Goal: Task Accomplishment & Management: Use online tool/utility

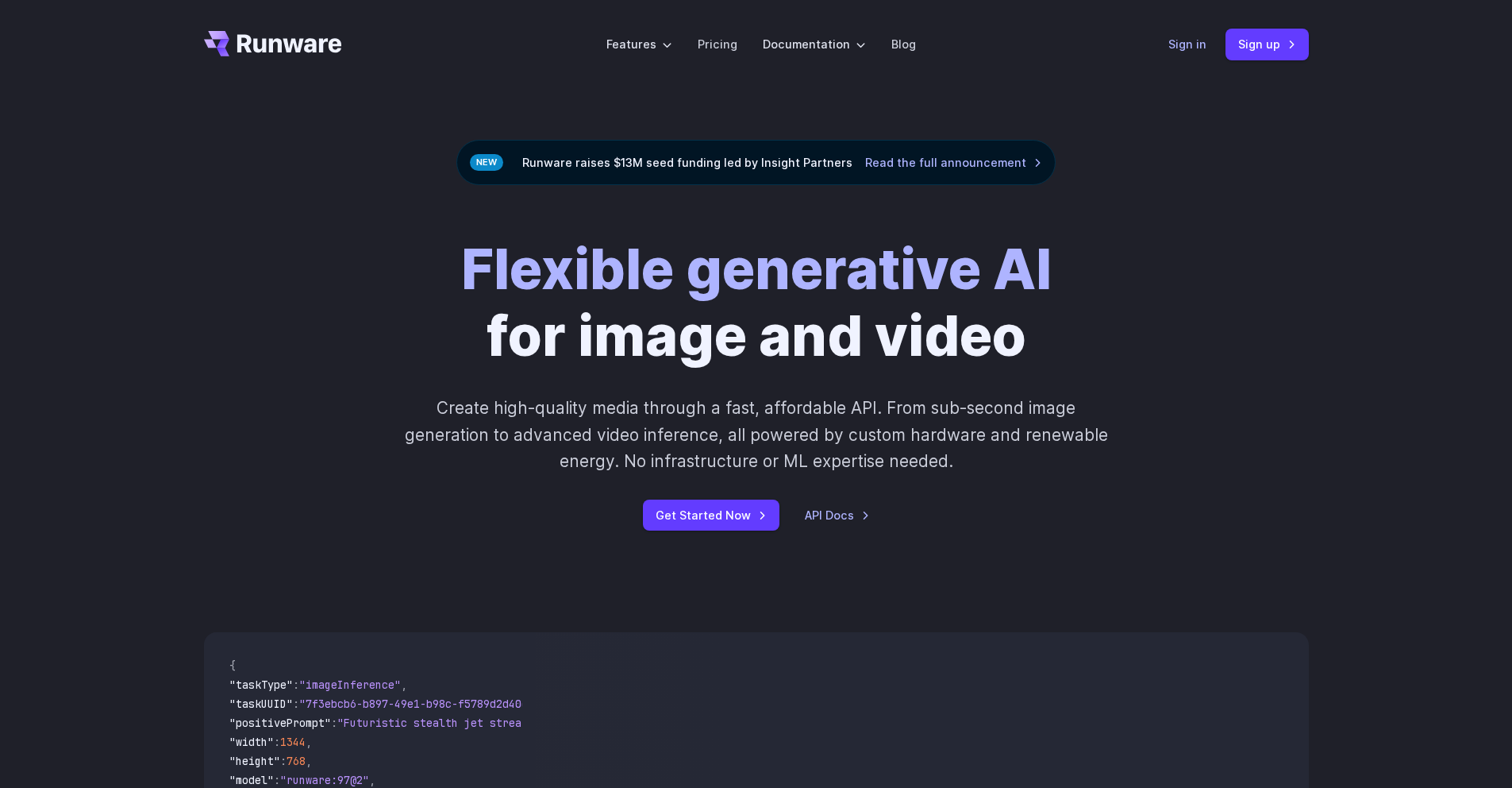
click at [1194, 46] on link "Sign in" at bounding box center [1187, 44] width 38 height 18
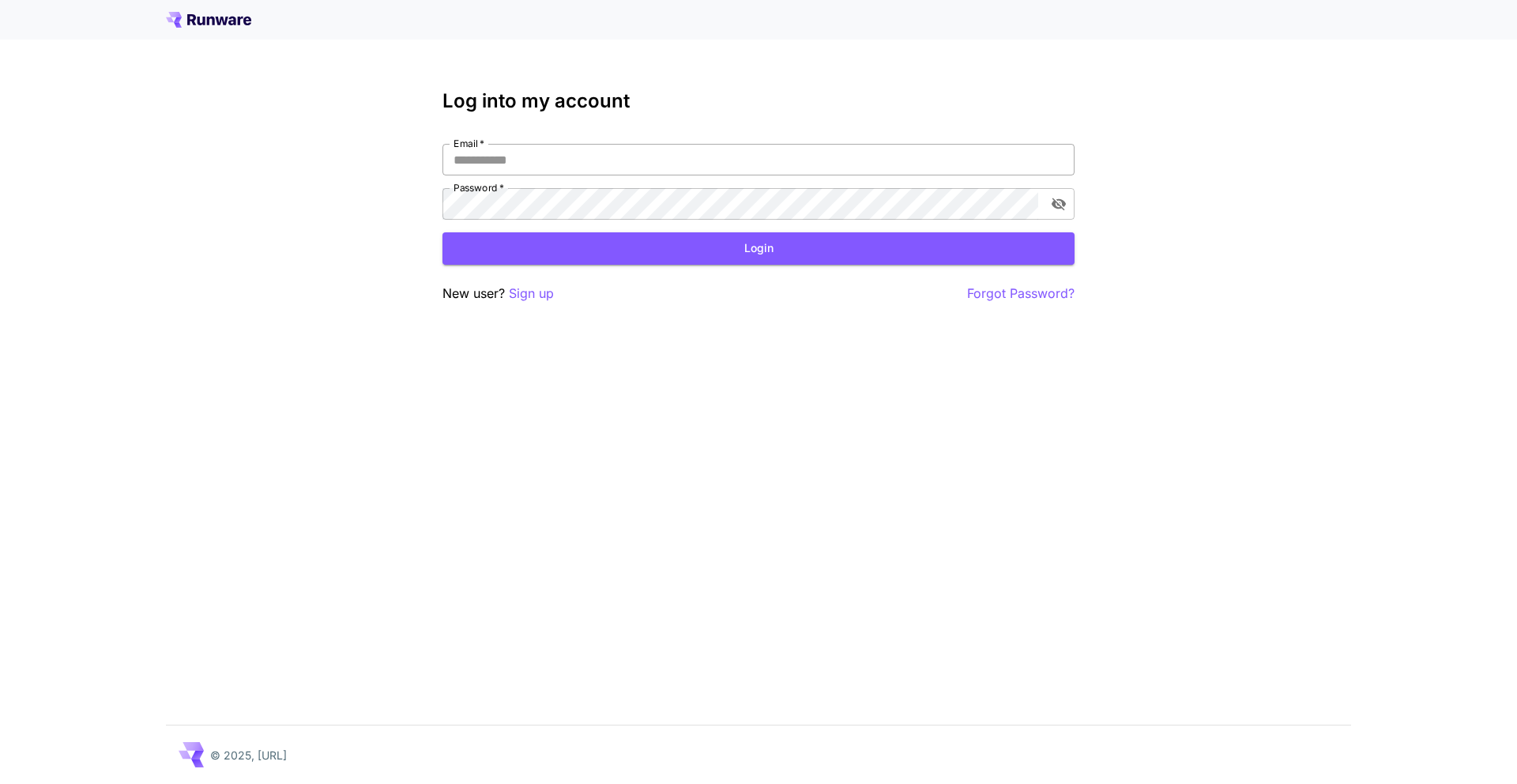
click at [617, 164] on input "Email   *" at bounding box center [758, 159] width 632 height 32
type input "**********"
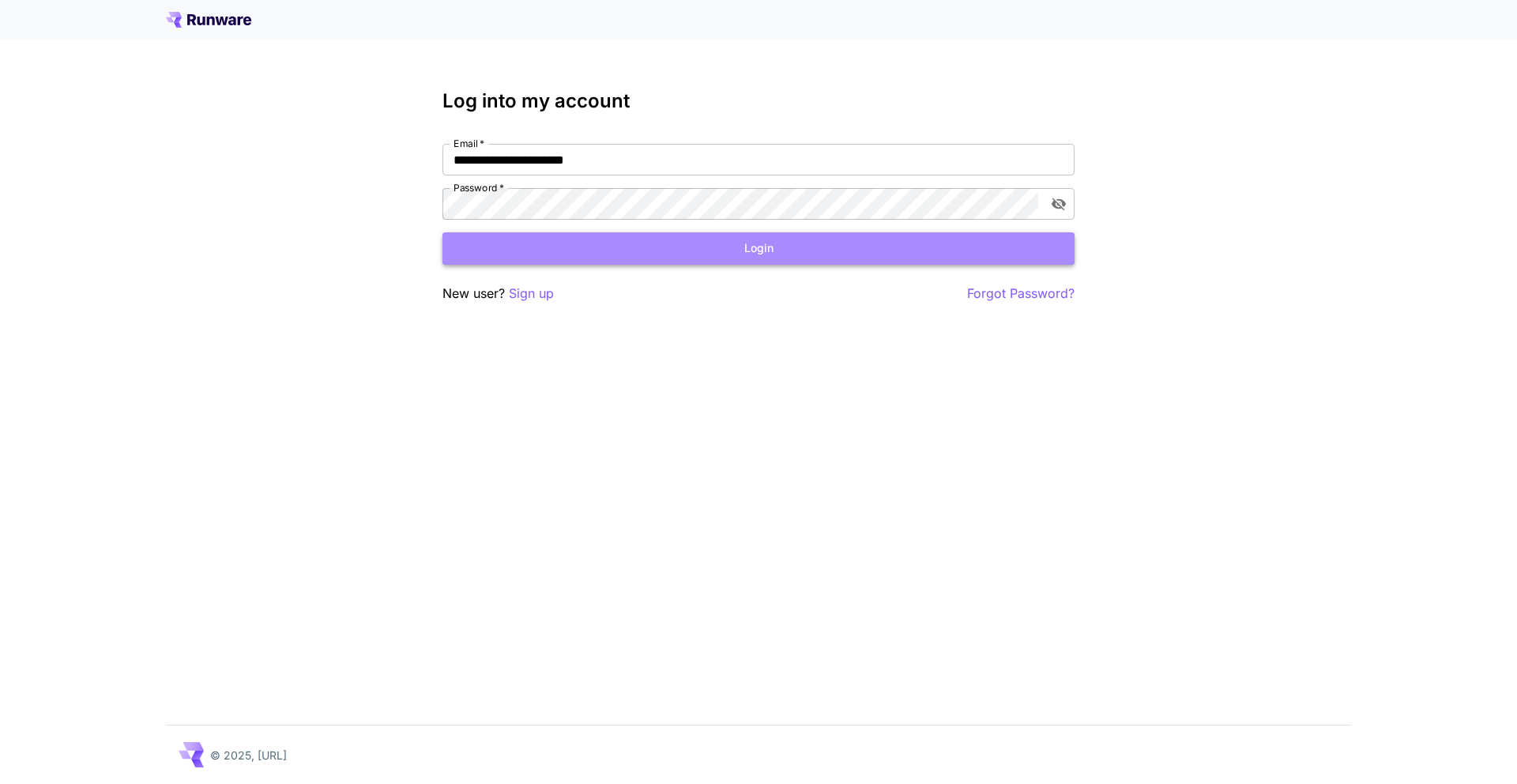
click at [856, 243] on button "Login" at bounding box center [758, 249] width 632 height 33
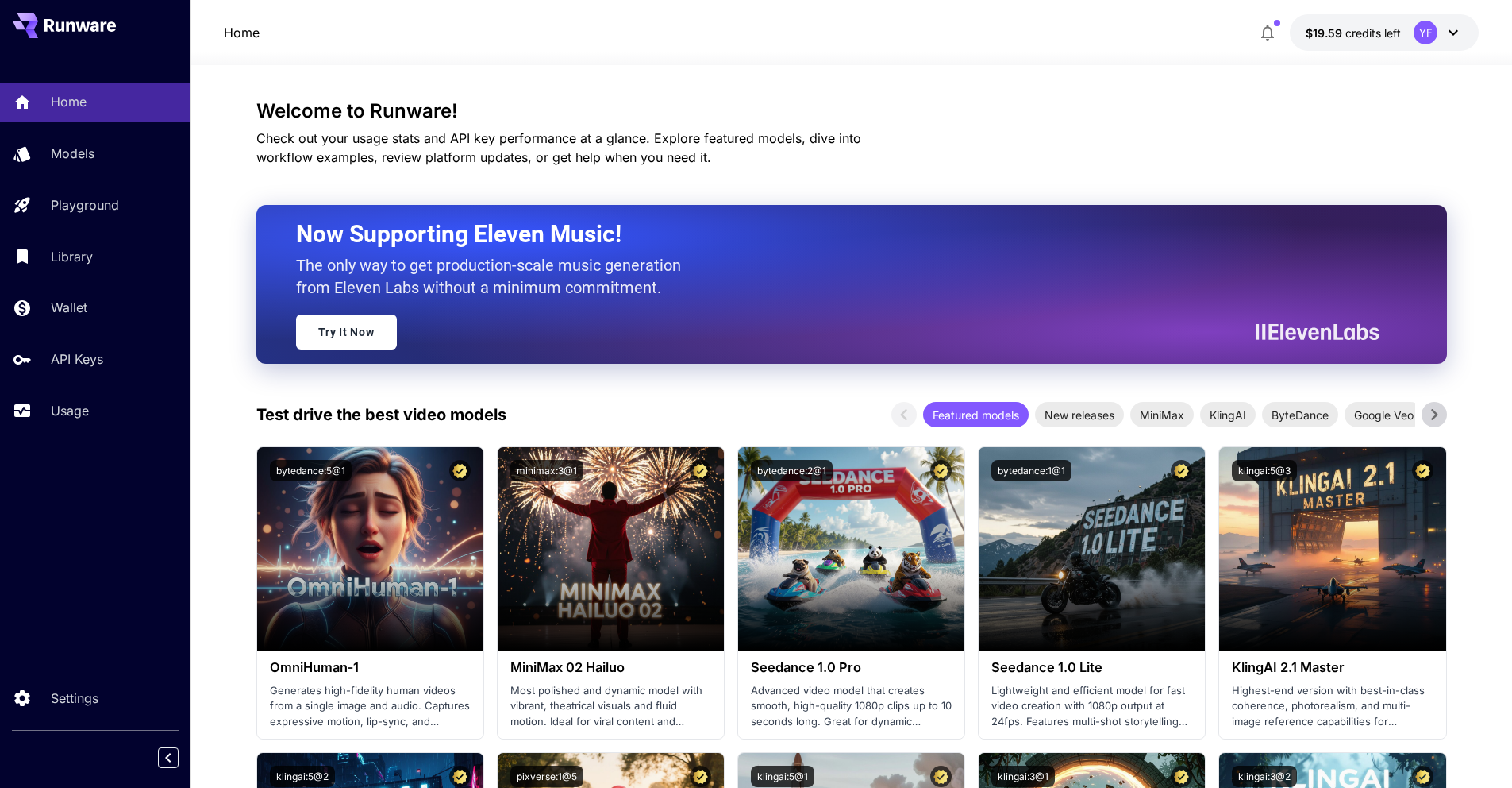
click at [1260, 34] on icon "button" at bounding box center [1267, 32] width 19 height 19
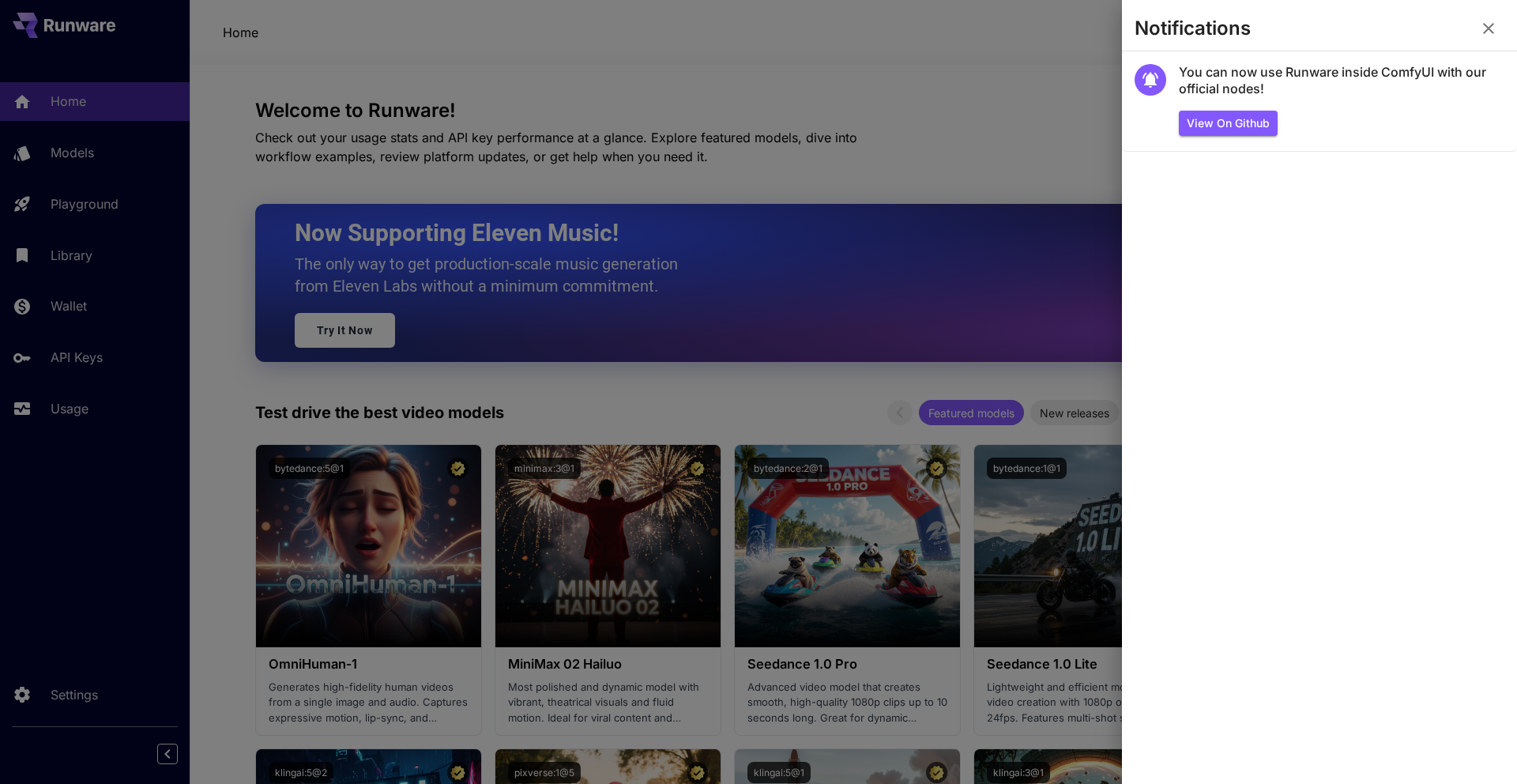
click at [1492, 29] on icon "button" at bounding box center [1488, 28] width 19 height 19
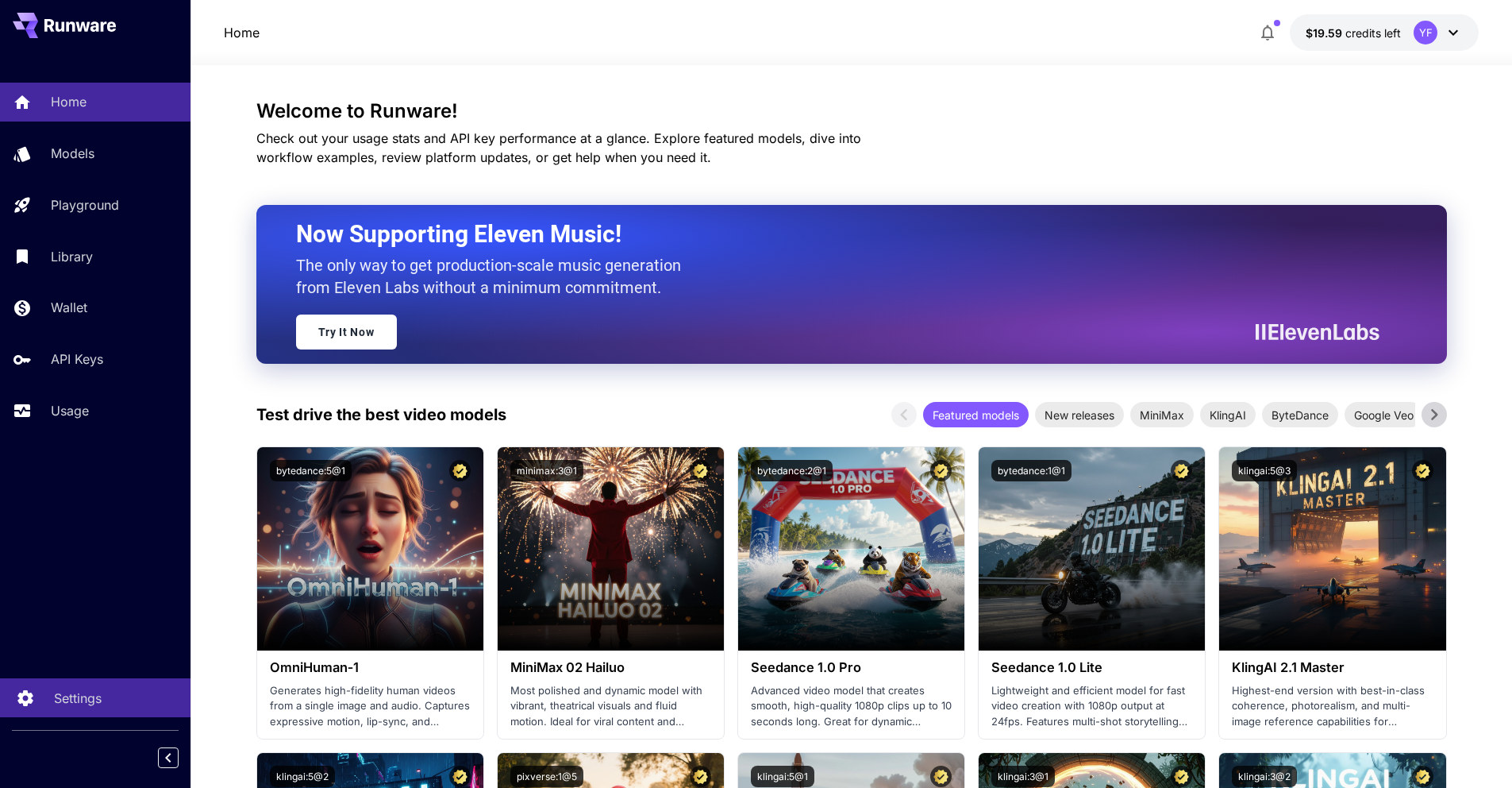
click at [90, 708] on link "Settings" at bounding box center [95, 697] width 190 height 39
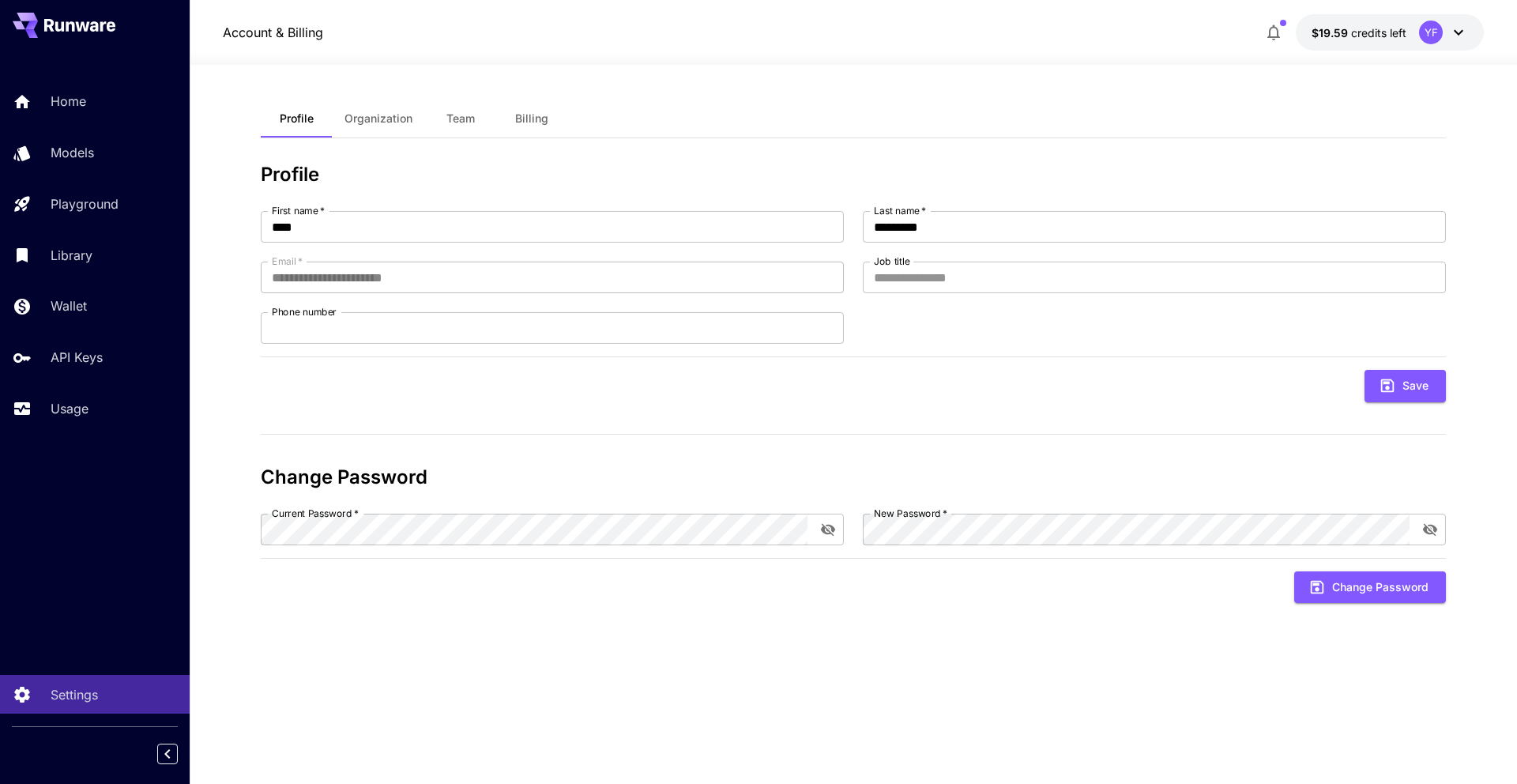
click at [527, 122] on span "Billing" at bounding box center [531, 118] width 33 height 14
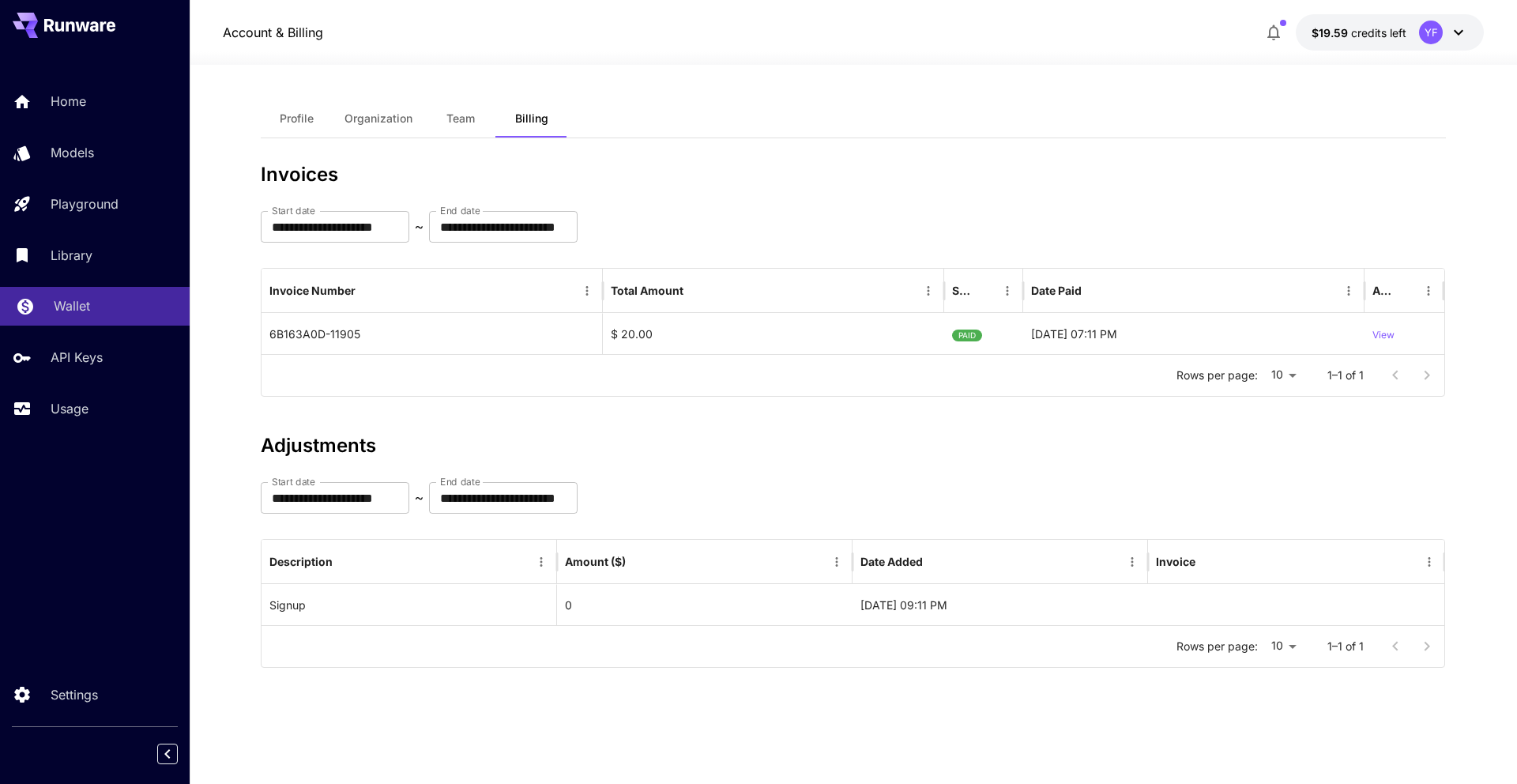
click at [83, 294] on link "Wallet" at bounding box center [95, 306] width 189 height 38
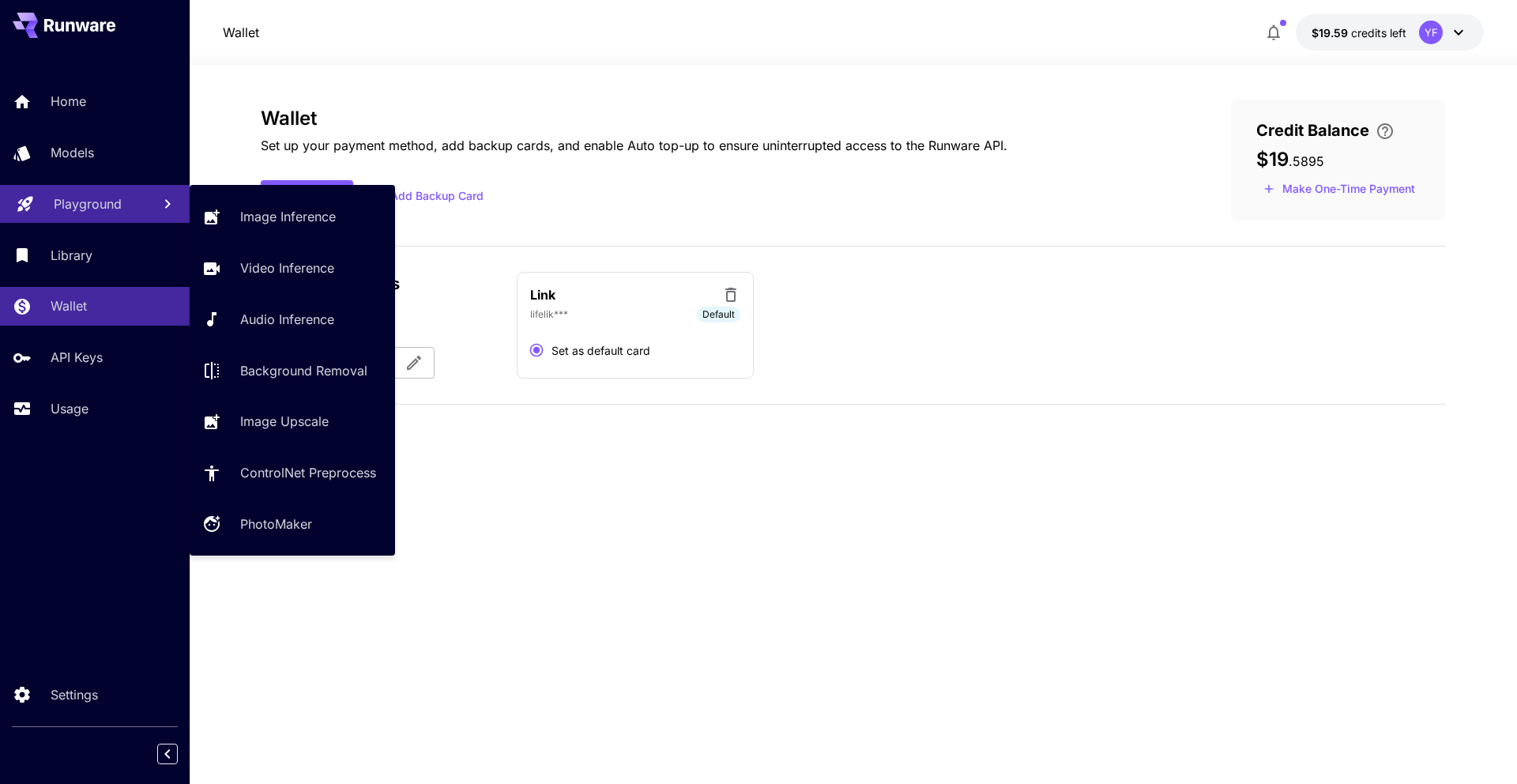
click at [110, 216] on link "Playground" at bounding box center [95, 204] width 189 height 38
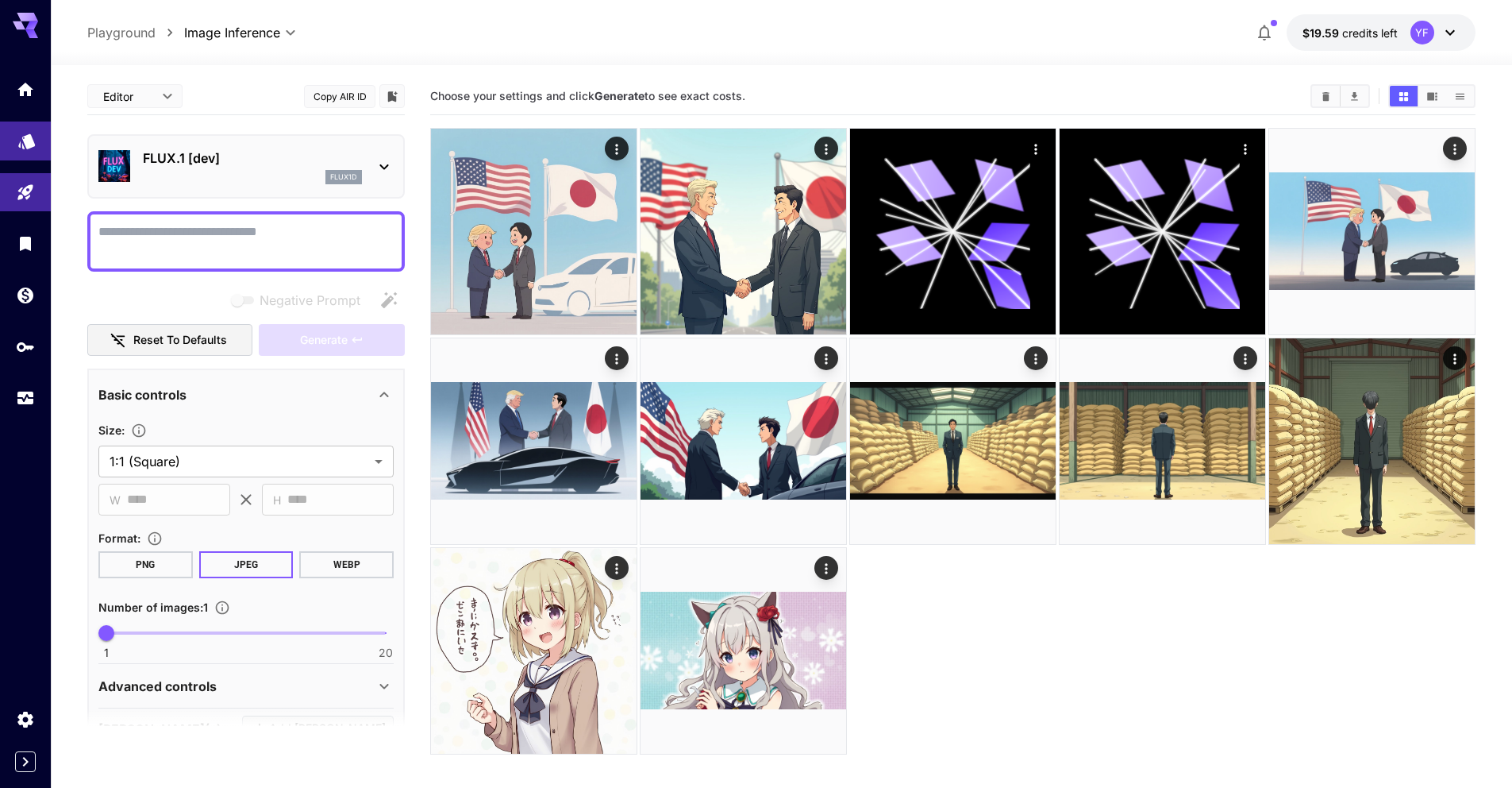
click at [39, 137] on link at bounding box center [25, 140] width 51 height 39
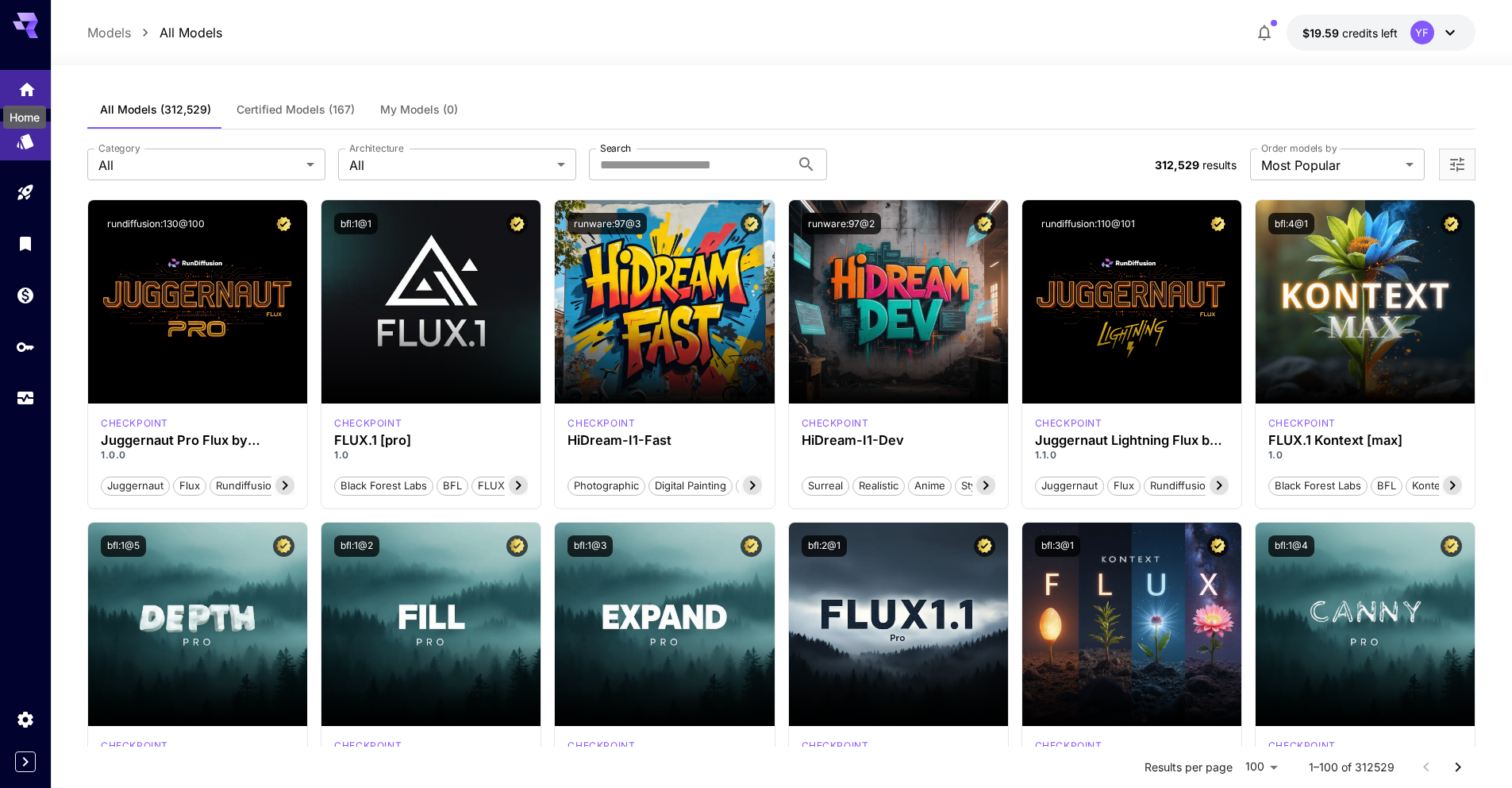
click at [32, 88] on icon "Home" at bounding box center [26, 84] width 16 height 13
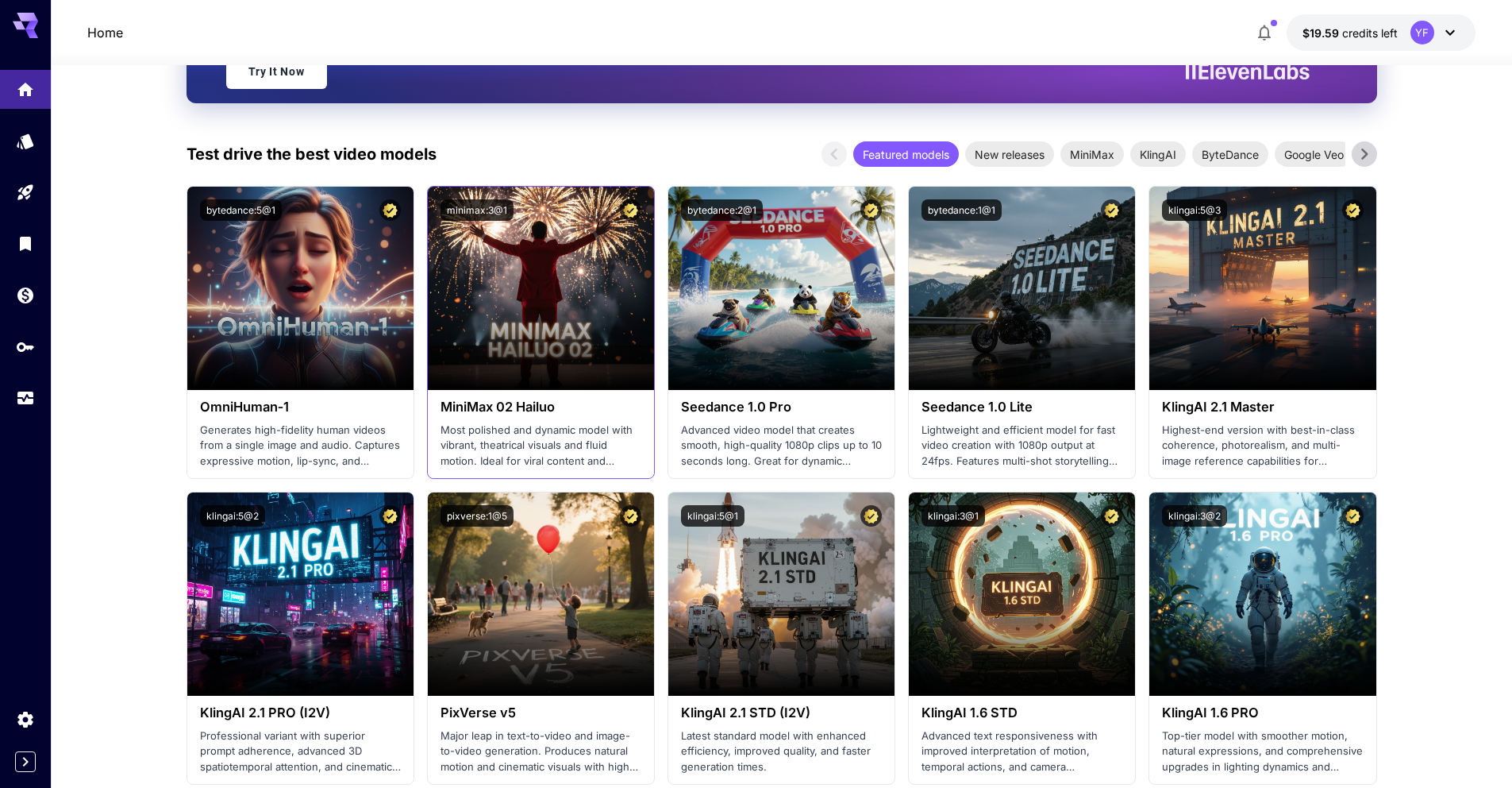
scroll to position [323, 0]
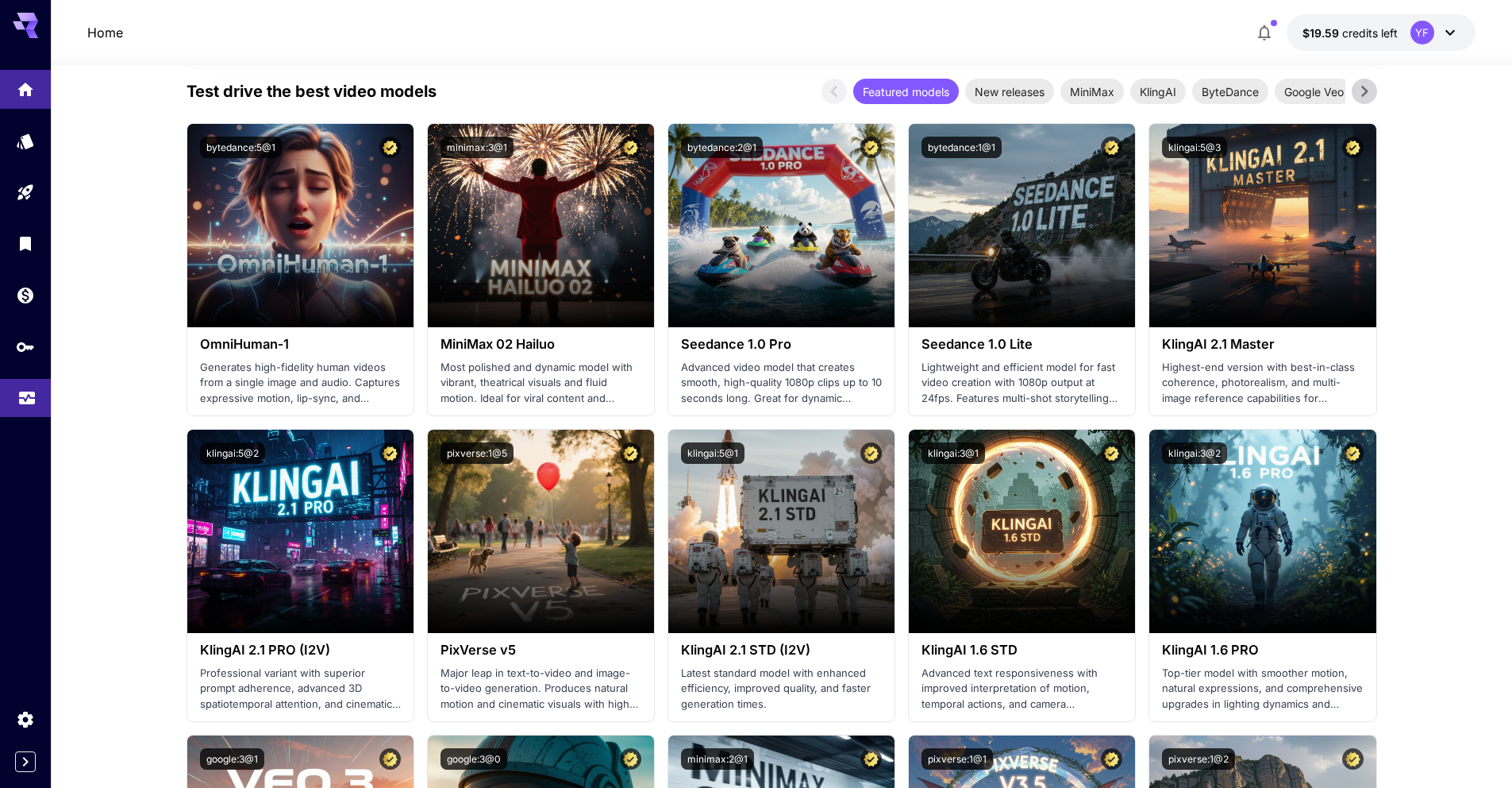
click at [22, 405] on link at bounding box center [25, 398] width 51 height 39
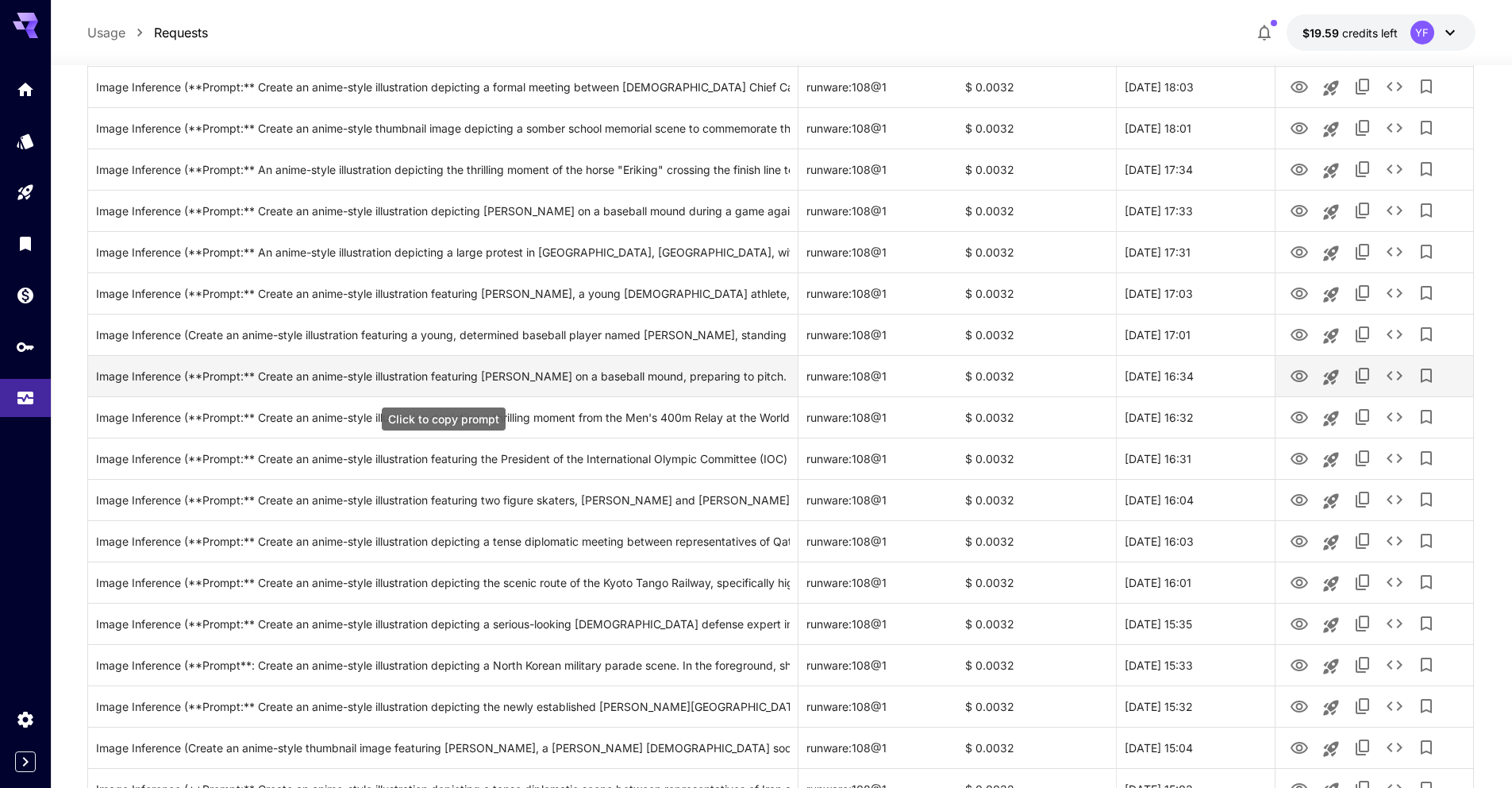
scroll to position [1437, 0]
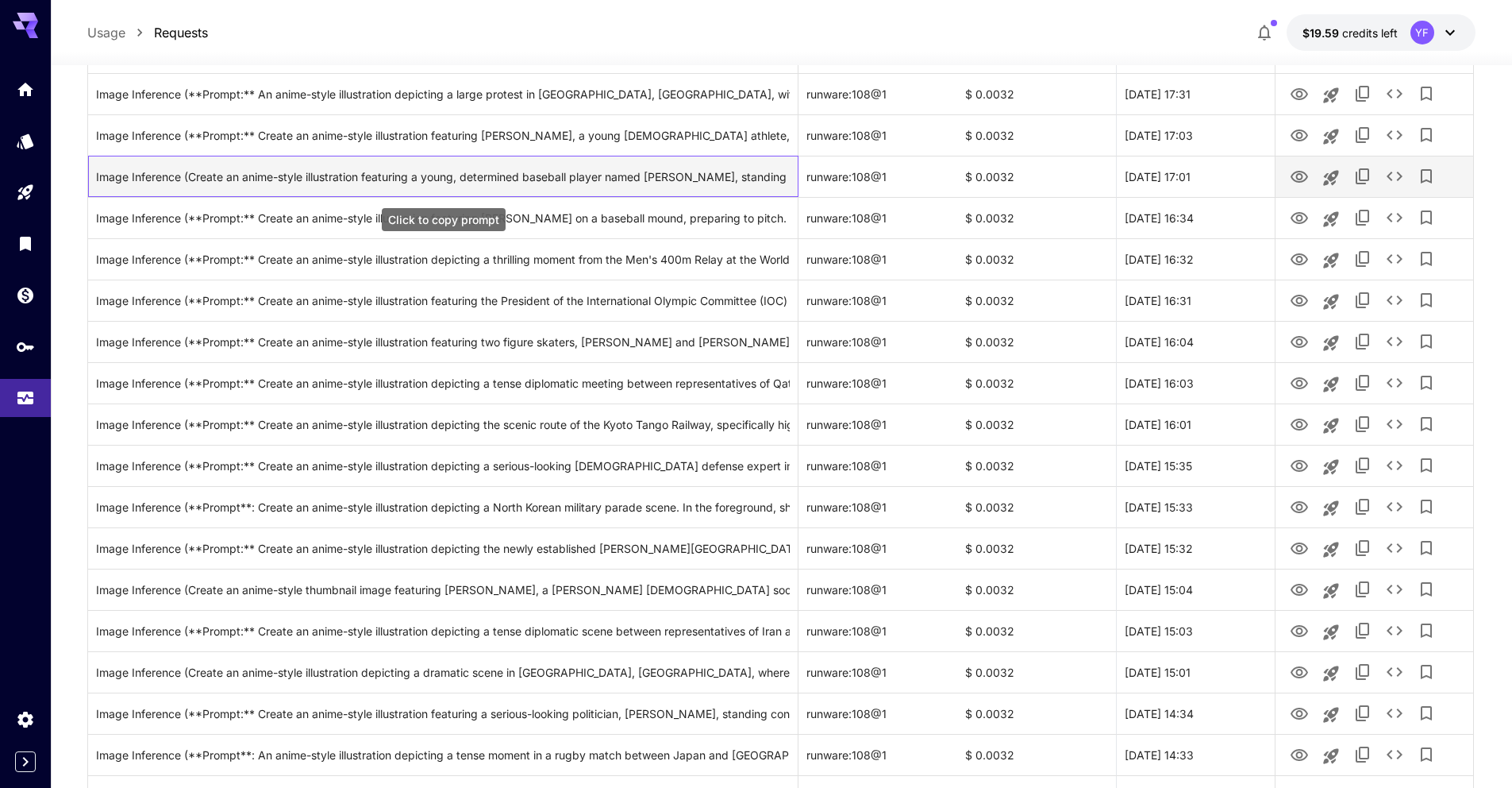
click at [638, 188] on div "Image Inference (Create an anime-style illustration featuring a young, determin…" at bounding box center [443, 176] width 693 height 40
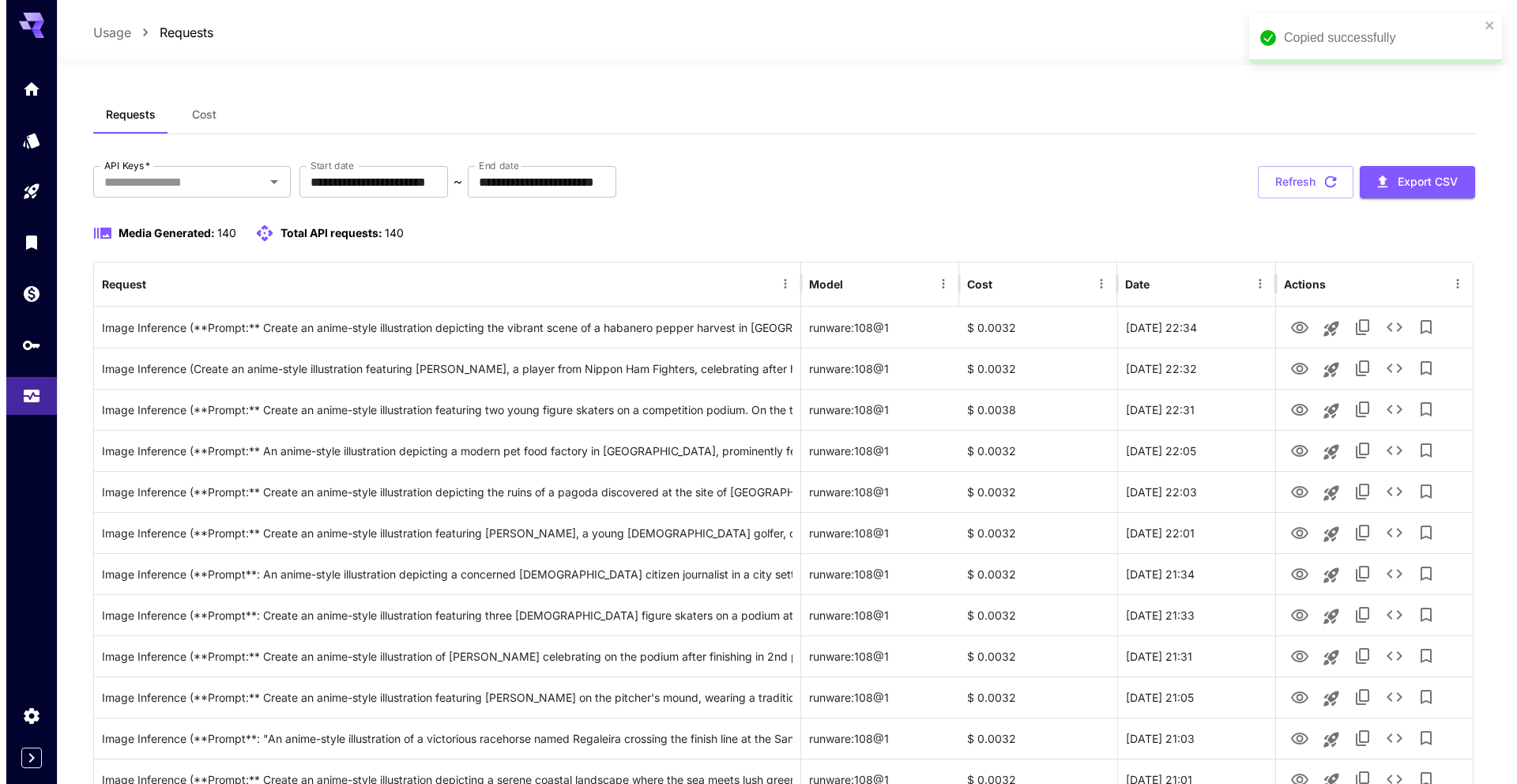
scroll to position [0, 0]
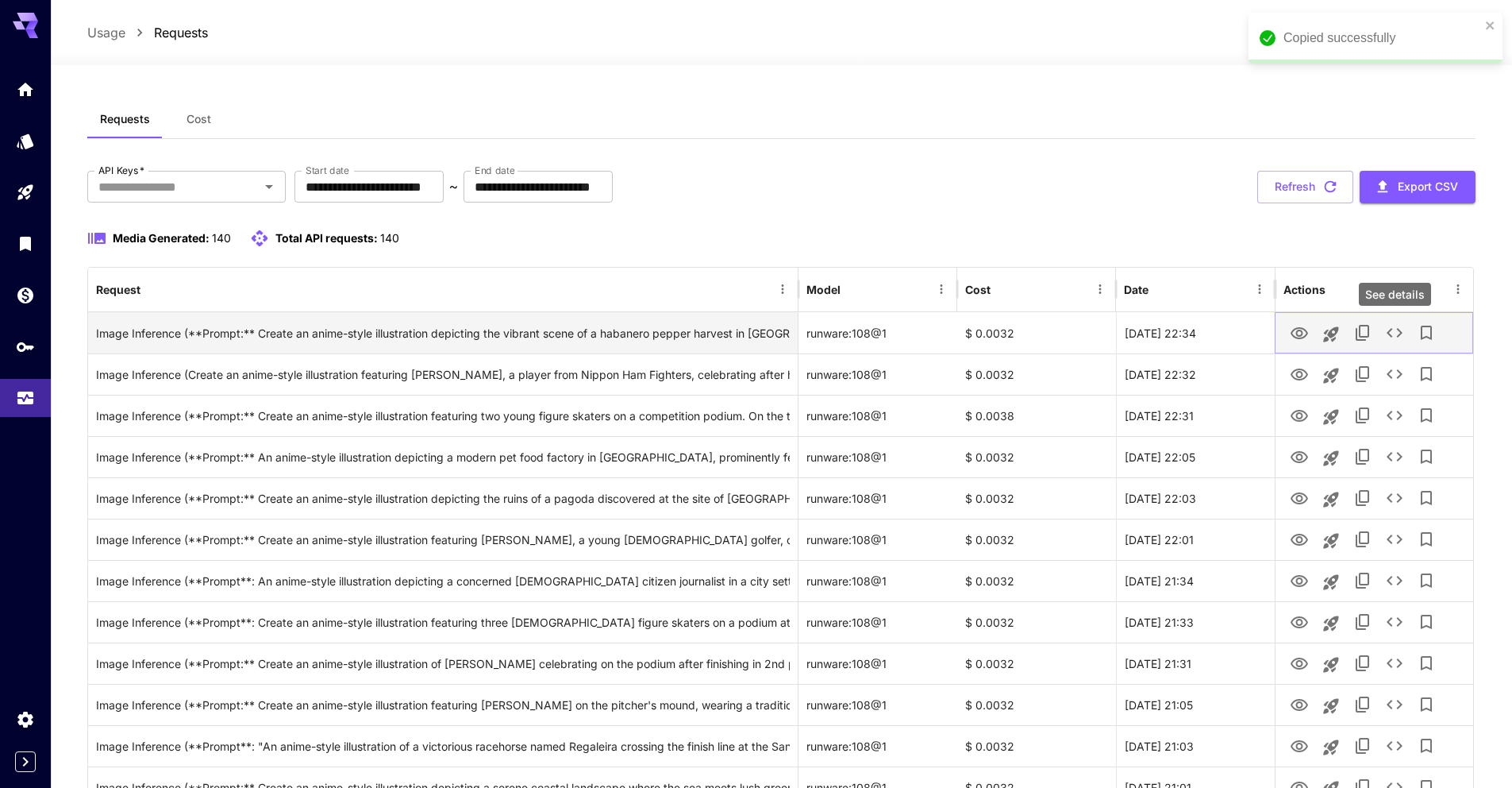
click at [1405, 329] on button "See details" at bounding box center [1394, 332] width 32 height 32
